Goal: Task Accomplishment & Management: Use online tool/utility

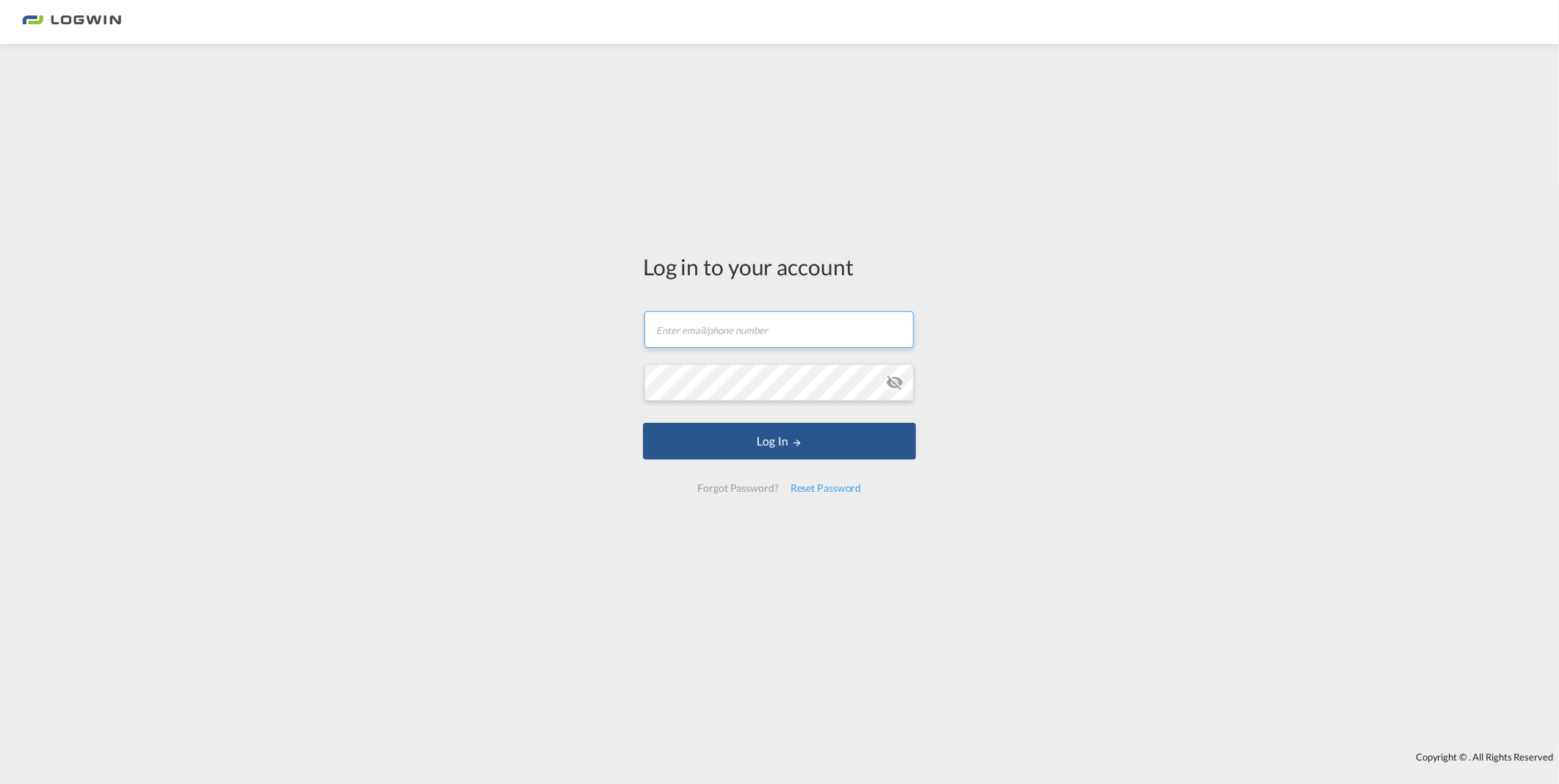
type input "[PERSON_NAME][EMAIL_ADDRESS][DOMAIN_NAME]"
click at [743, 405] on form "[PERSON_NAME][EMAIL_ADDRESS][DOMAIN_NAME] Email field is required Password fiel…" at bounding box center [779, 401] width 273 height 211
click at [738, 430] on button "Log In" at bounding box center [779, 440] width 273 height 37
